Goal: Ask a question

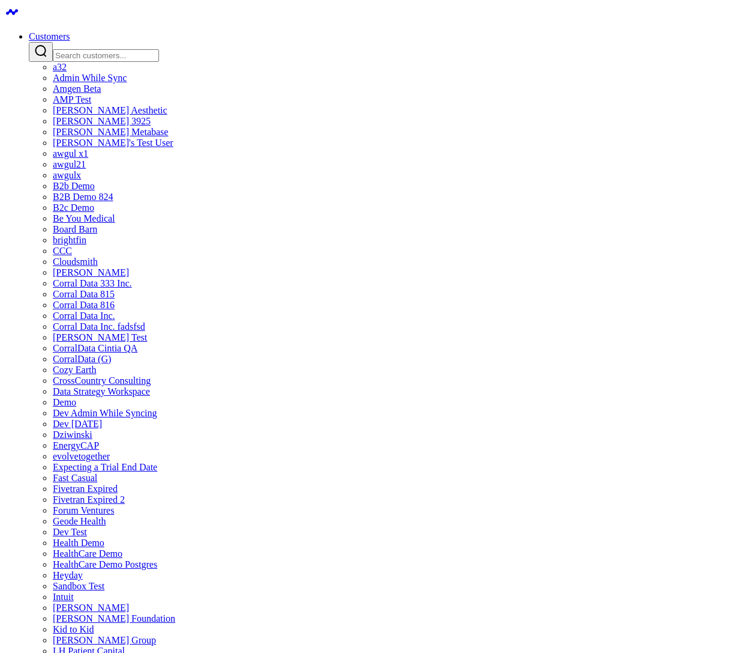
click at [159, 49] on input "Search customers input" at bounding box center [106, 55] width 106 height 13
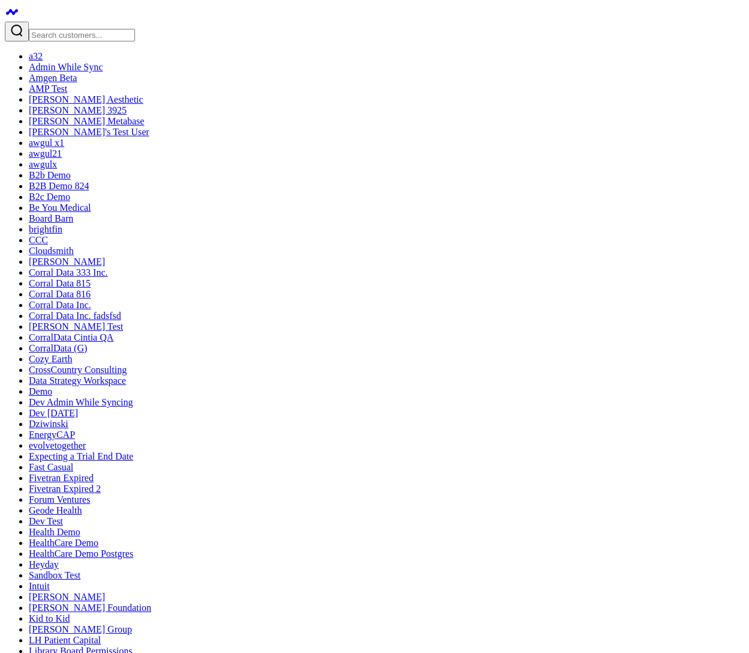
type textarea "p"
type textarea "Desserts"
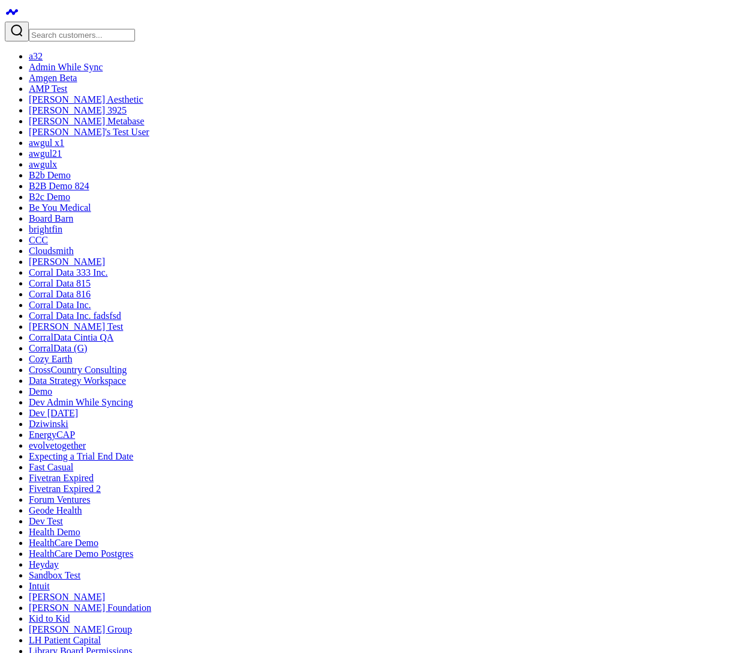
type textarea "Desserts"
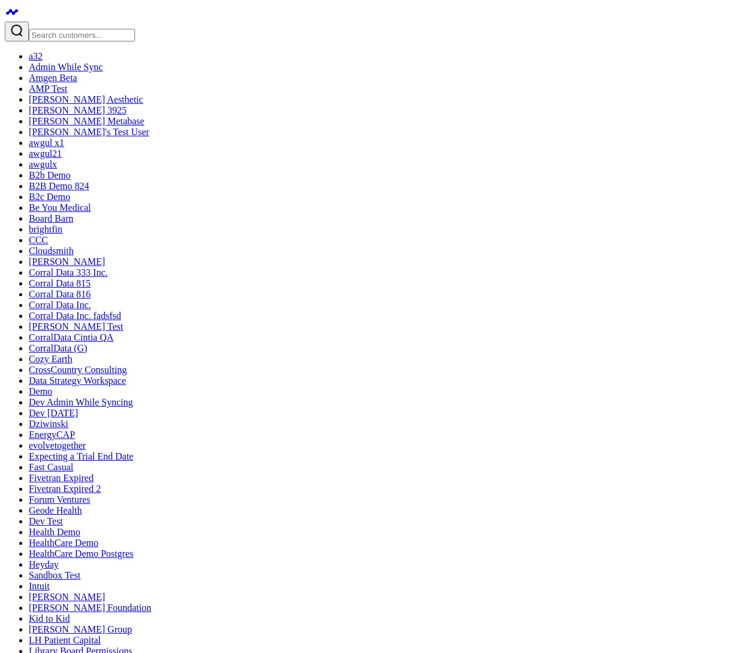
checkbox input "true"
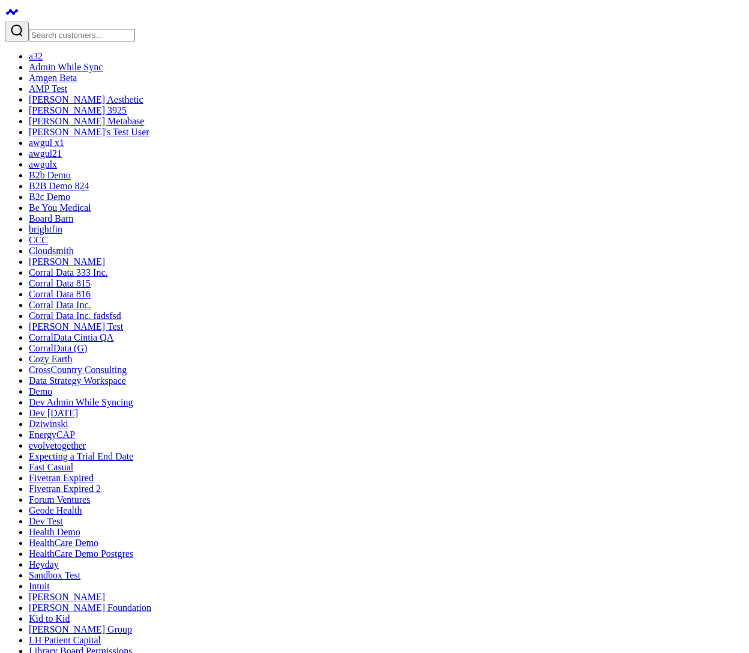
checkbox input "true"
checkbox input "false"
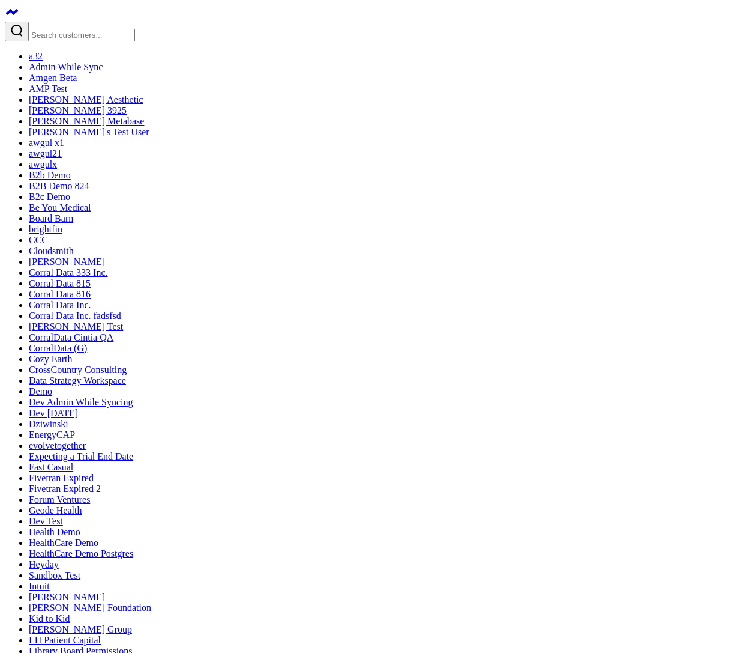
checkbox input "false"
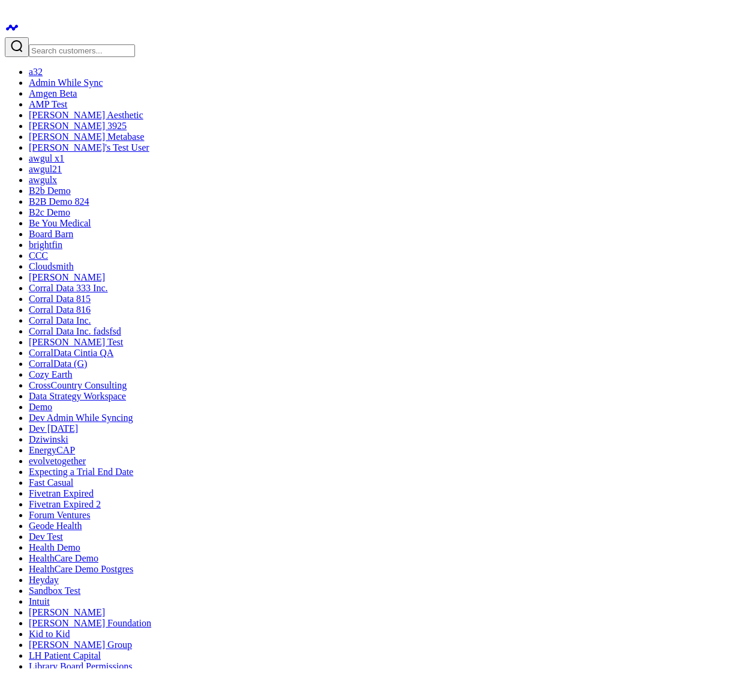
scroll to position [1385, 0]
